Goal: Task Accomplishment & Management: Manage account settings

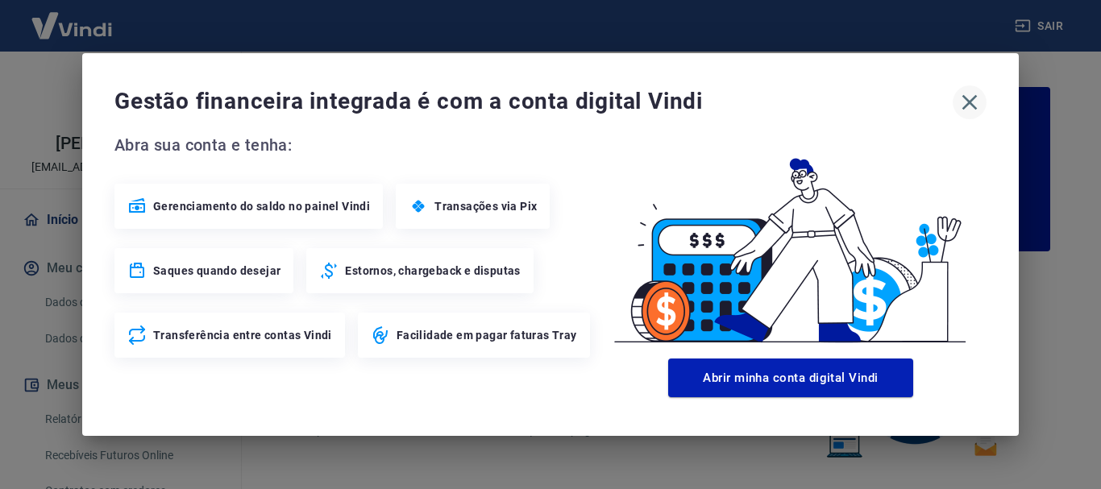
click at [963, 101] on icon "button" at bounding box center [970, 102] width 26 height 26
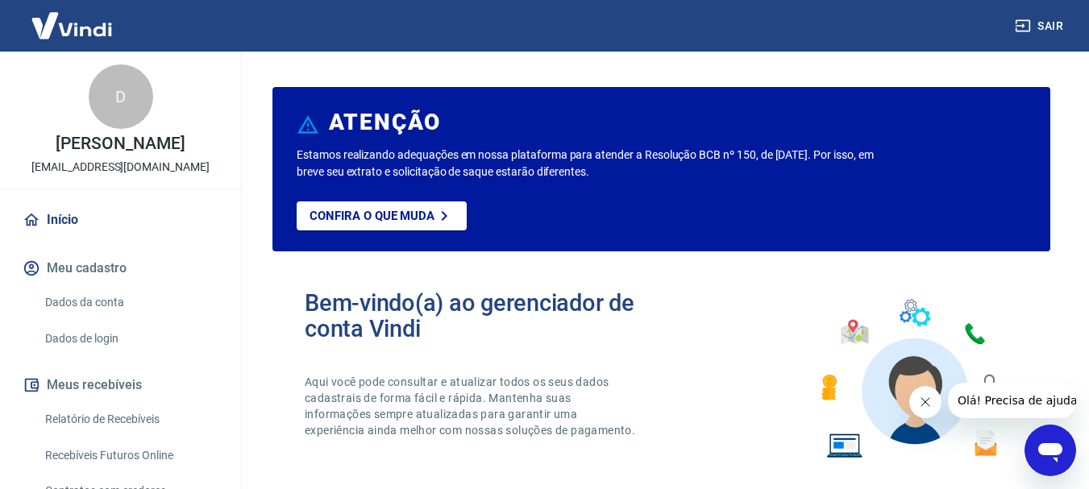
click at [102, 286] on button "Meu cadastro" at bounding box center [120, 268] width 202 height 35
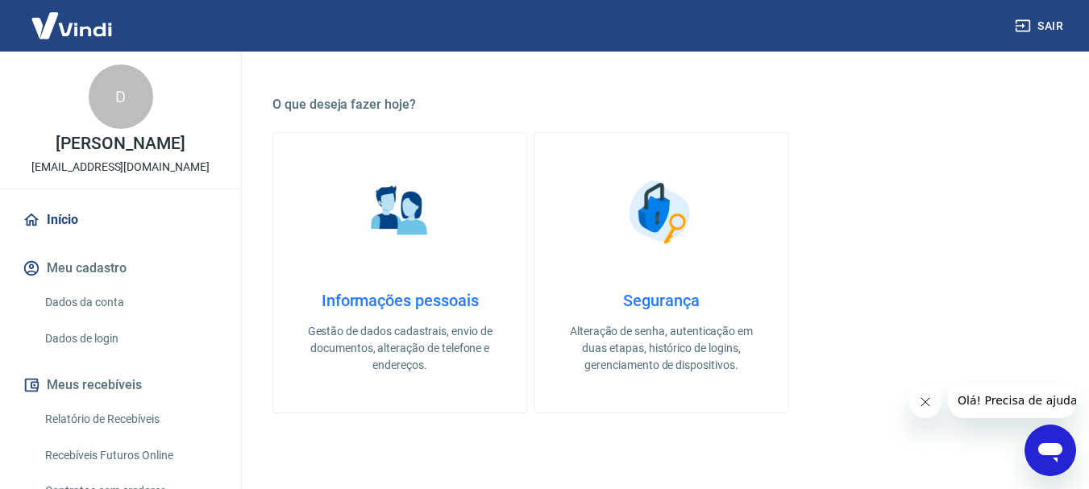
scroll to position [484, 0]
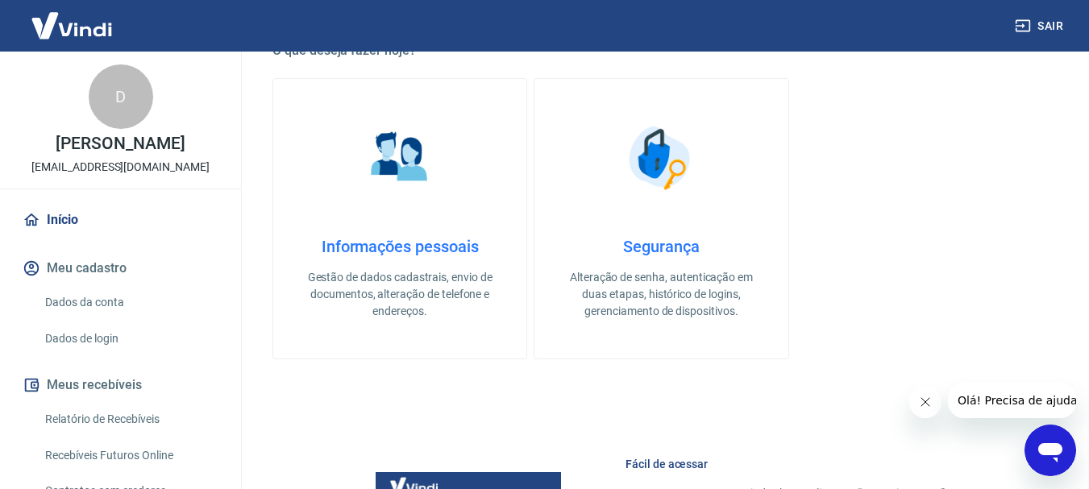
click at [98, 318] on link "Dados da conta" at bounding box center [130, 302] width 183 height 33
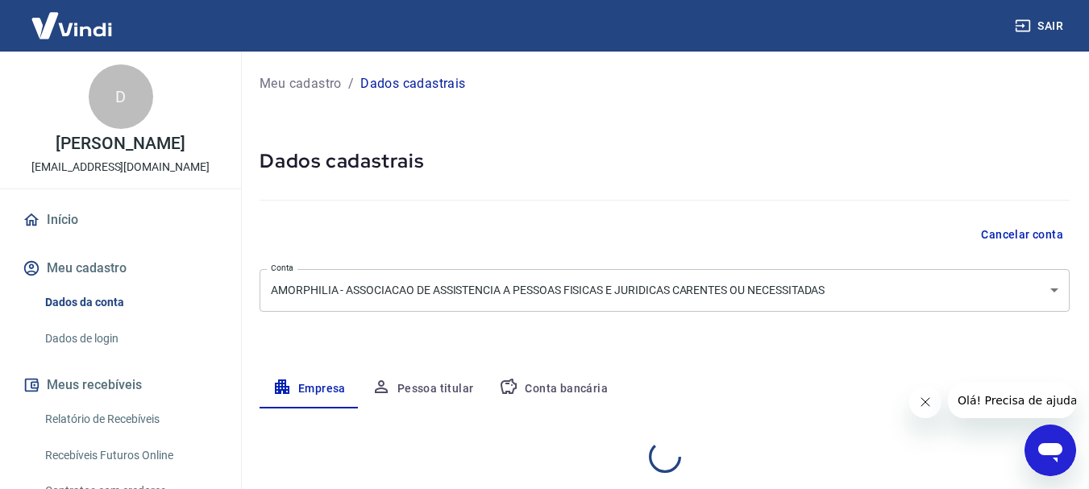
select select "SP"
click at [47, 238] on link "Início" at bounding box center [120, 219] width 202 height 35
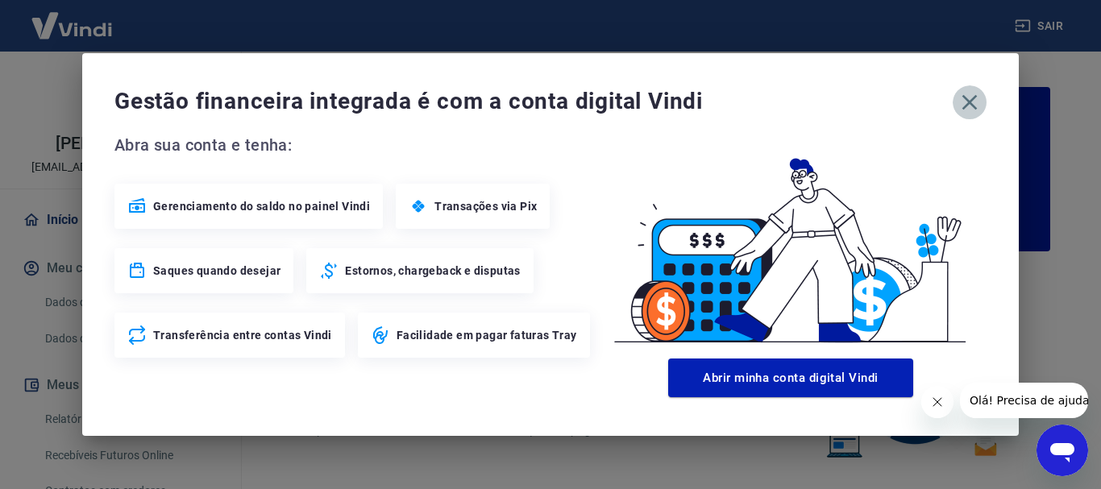
click at [966, 95] on icon "button" at bounding box center [970, 102] width 26 height 26
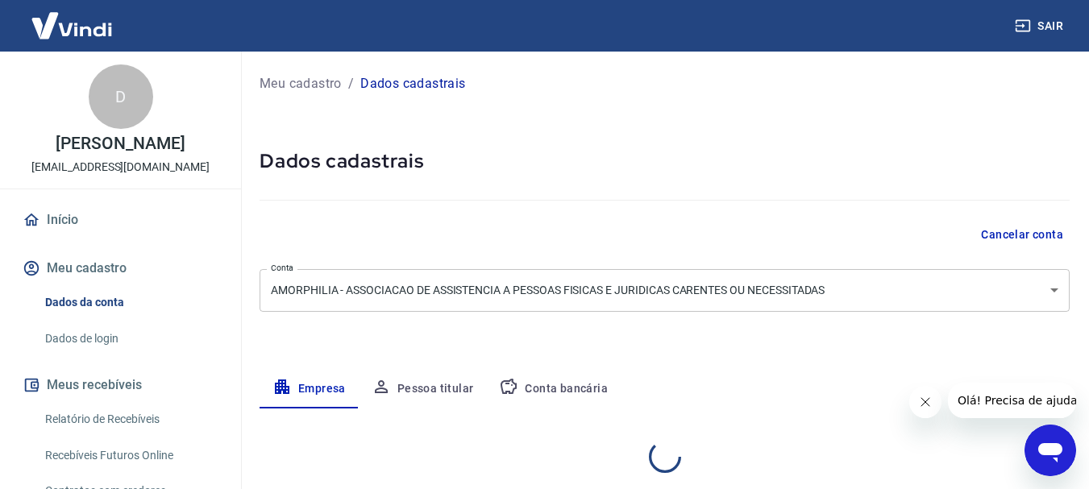
select select "SP"
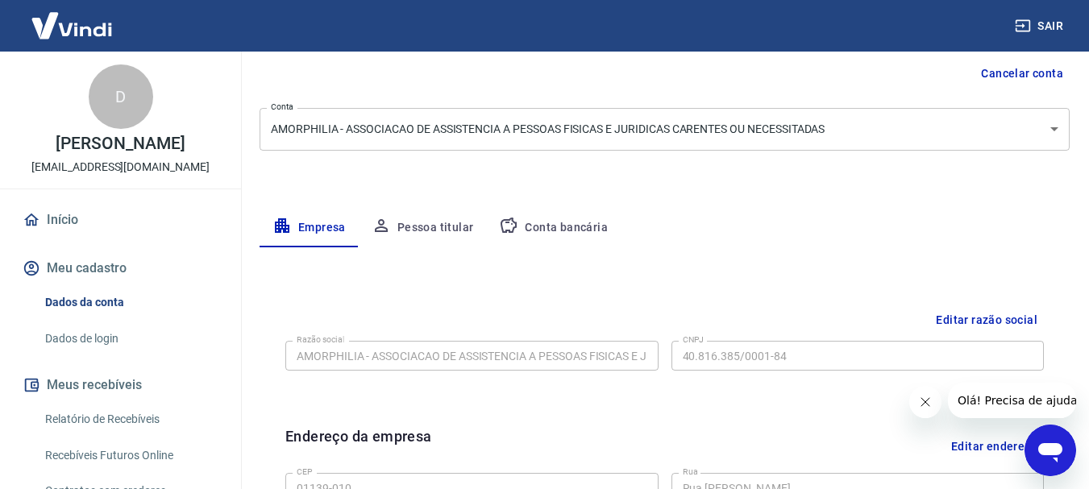
click at [440, 234] on button "Pessoa titular" at bounding box center [423, 228] width 128 height 39
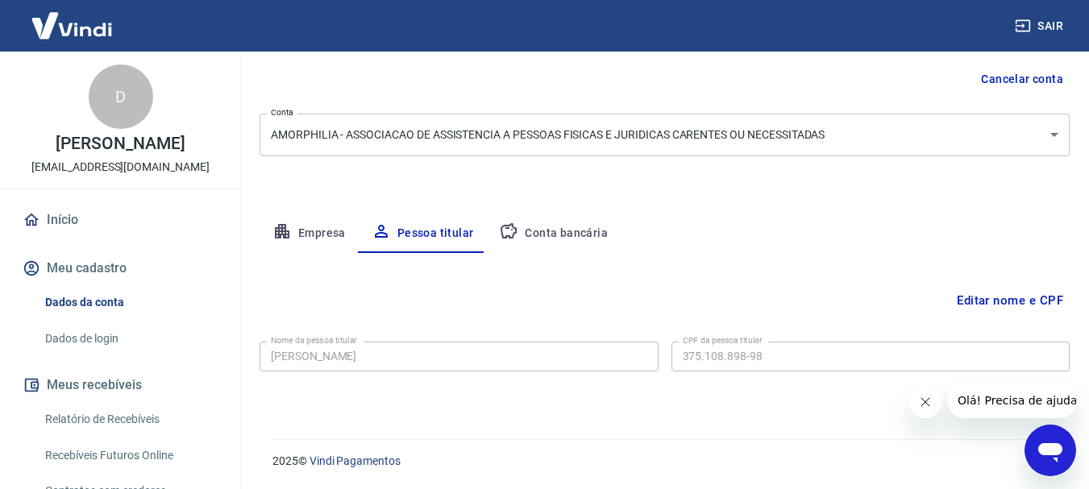
scroll to position [81, 0]
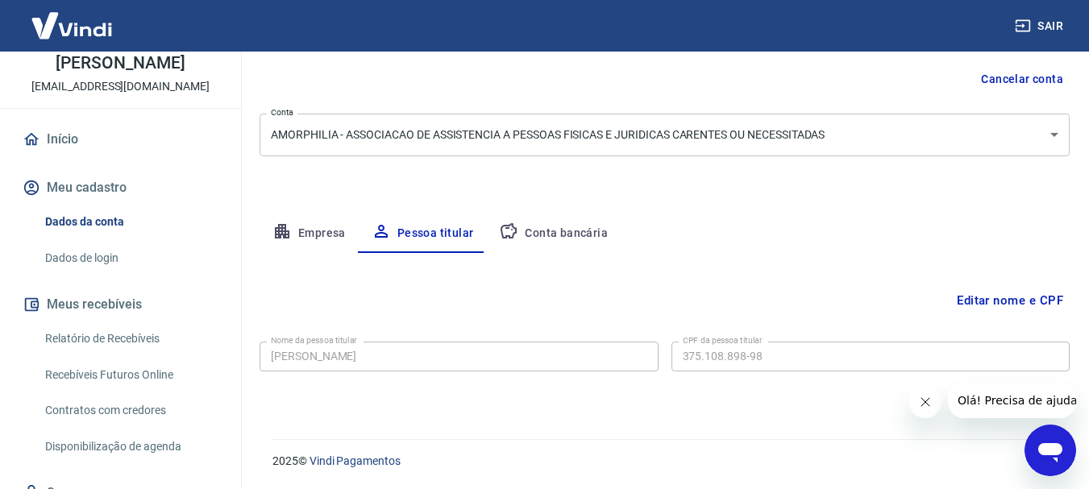
click at [95, 275] on link "Dados de login" at bounding box center [130, 258] width 183 height 33
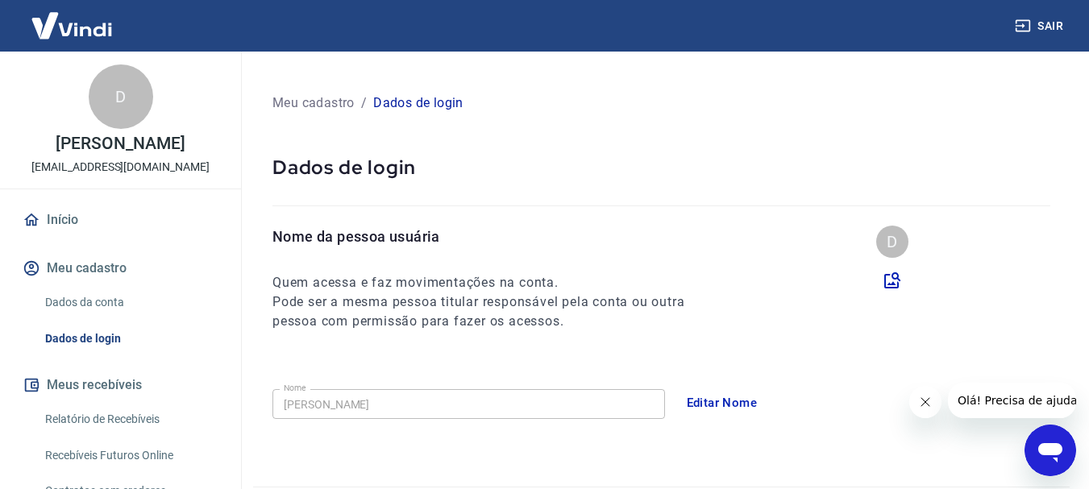
click at [74, 38] on img at bounding box center [71, 25] width 105 height 49
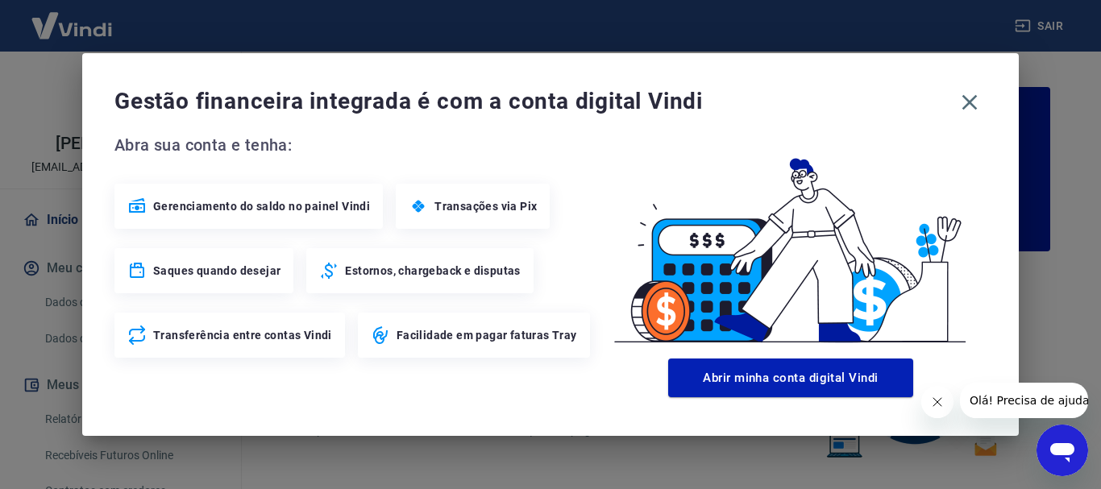
click at [952, 89] on span "Gestão financeira integrada é com a conta digital Vindi" at bounding box center [533, 101] width 838 height 32
click at [982, 103] on icon "button" at bounding box center [970, 102] width 26 height 26
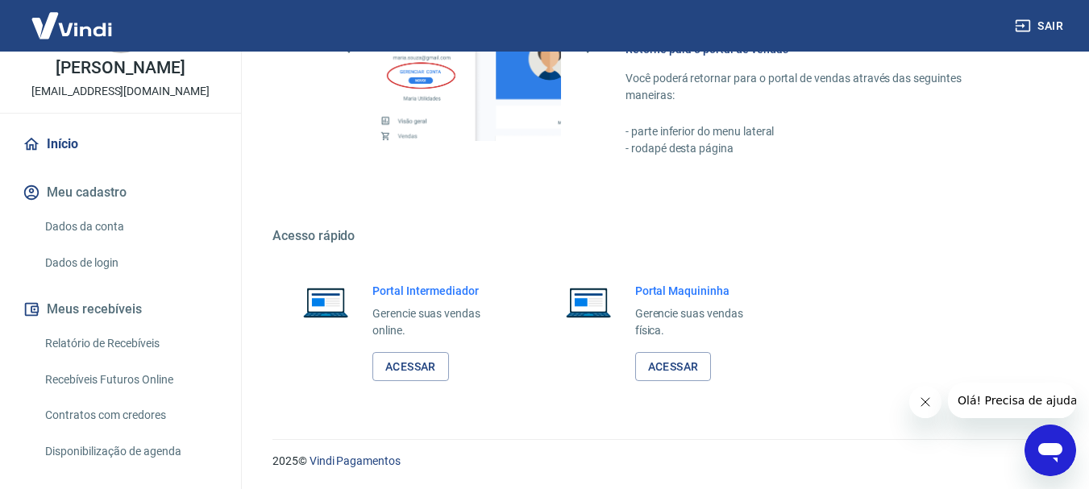
scroll to position [168, 0]
